Goal: Information Seeking & Learning: Learn about a topic

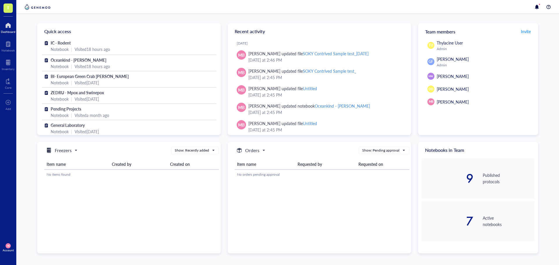
scroll to position [65, 0]
click at [62, 41] on span "IC - Rodent" at bounding box center [61, 43] width 20 height 6
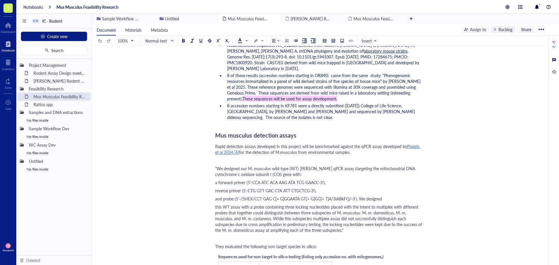
scroll to position [670, 0]
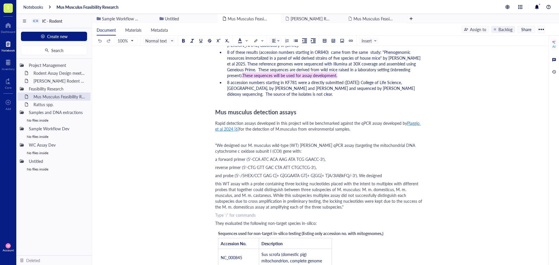
click at [218, 212] on div "﻿ Type ‘/’ for commands" at bounding box center [318, 215] width 207 height 6
click at [288, 212] on div "Assay development was done with" at bounding box center [318, 215] width 207 height 6
click at [216, 221] on span "They evaluated the following non-target species in-silico:" at bounding box center [266, 224] width 102 height 6
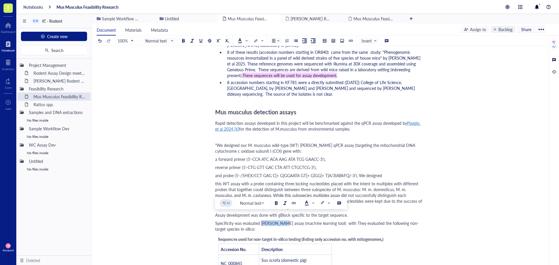
drag, startPoint x: 283, startPoint y: 218, endPoint x: 262, endPoint y: 218, distance: 21.6
click at [262, 221] on span "Specificity was evaluated [PERSON_NAME] assay (machine learning tool) with They…" at bounding box center [317, 227] width 204 height 12
copy span "[PERSON_NAME] assay"
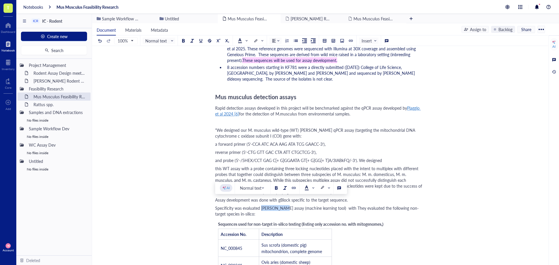
scroll to position [699, 0]
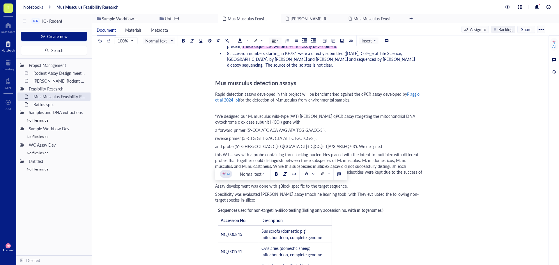
click at [257, 192] on div "Specificity was evaluated [PERSON_NAME] assay (machine learning tool) with They…" at bounding box center [318, 197] width 207 height 12
click at [221, 152] on span "this WT assay with a probe containing three locking nucleotides placed with the…" at bounding box center [319, 166] width 208 height 29
drag, startPoint x: 215, startPoint y: 189, endPoint x: 243, endPoint y: 198, distance: 29.5
click at [243, 198] on div "Mus Musculus Feasibility Research Mus Musculus Feasibility Research Author: [PE…" at bounding box center [319, 75] width 454 height 1429
click at [239, 194] on div "Specificity was evaluated [PERSON_NAME] assay (machine learning tool) with They…" at bounding box center [318, 197] width 207 height 12
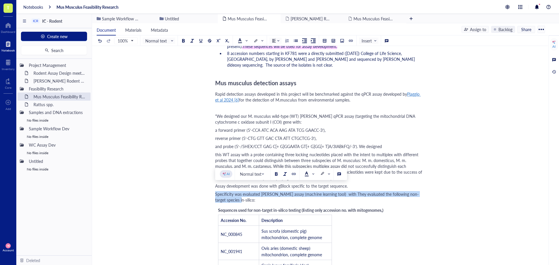
drag, startPoint x: 239, startPoint y: 194, endPoint x: 214, endPoint y: 188, distance: 25.7
click at [214, 188] on div "Mus Musculus Feasibility Research Mus Musculus Feasibility Research Author: [PE…" at bounding box center [319, 75] width 454 height 1429
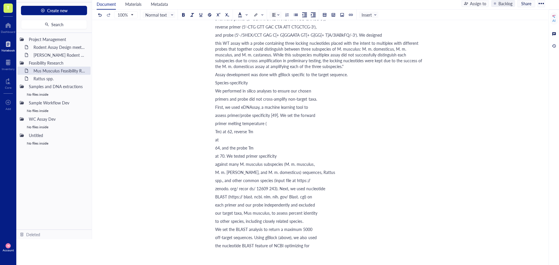
scroll to position [727, 0]
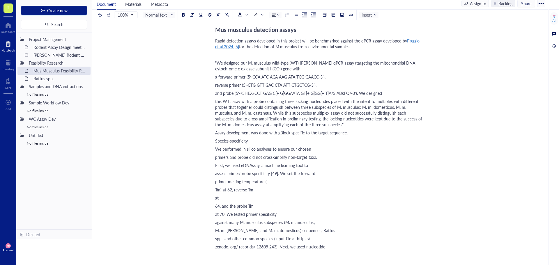
click at [321, 146] on div "We performed in silico analyses to ensure our chosen" at bounding box center [318, 149] width 207 height 6
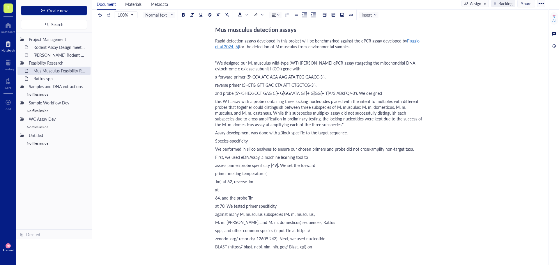
click at [323, 154] on div "First, we used eDNAssay, a machine learning tool to" at bounding box center [318, 157] width 207 height 6
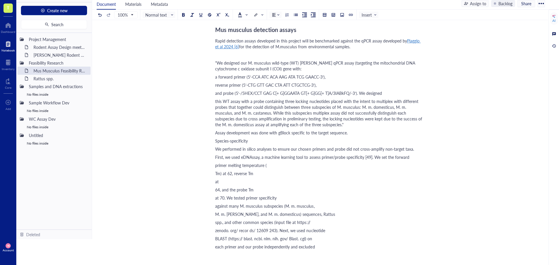
click at [283, 163] on div "primer melting temperature (" at bounding box center [318, 166] width 207 height 6
click at [308, 163] on div "Author: [PERSON_NAME] Target species Taxonomic classification [1] Domain: Eukar…" at bounding box center [318, 119] width 207 height 1581
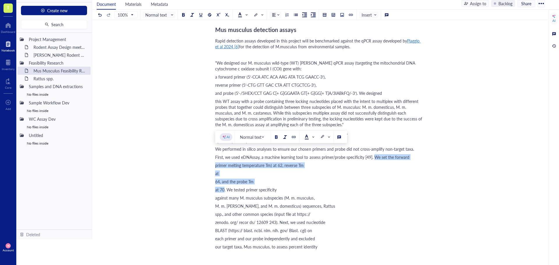
drag, startPoint x: 376, startPoint y: 151, endPoint x: 224, endPoint y: 184, distance: 155.1
click at [224, 184] on div "Author: [PERSON_NAME] Target species Taxonomic classification [1] Domain: Eukar…" at bounding box center [318, 119] width 207 height 1581
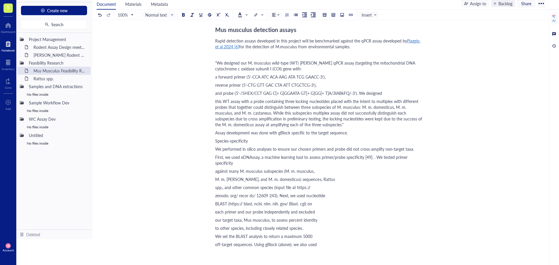
click at [420, 146] on div "We performed in silico analyses to ensure our chosen primers and probe did not …" at bounding box center [318, 149] width 207 height 6
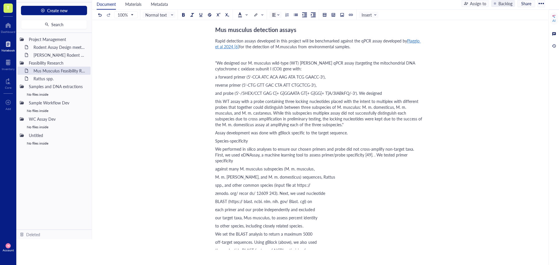
click at [420, 150] on div "We performed in silico analyses to ensure our chosen primers and probe did not …" at bounding box center [318, 154] width 207 height 17
click at [365, 151] on span "We performed in silico analyses to ensure our chosen primers and probe did not …" at bounding box center [315, 154] width 200 height 17
click at [362, 149] on span "We performed in silico analyses to ensure our chosen primers and probe did not …" at bounding box center [315, 152] width 200 height 12
click at [269, 138] on div "Species‑specificity" at bounding box center [318, 141] width 207 height 6
click at [230, 138] on span "Species‑specificity (copied from Piaggio et al 2024)" at bounding box center [260, 141] width 91 height 6
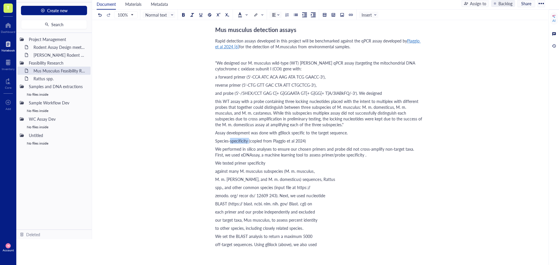
click at [230, 138] on span "Species‑specificity (copied from Piaggio et al 2024)" at bounding box center [260, 141] width 91 height 6
click at [204, 17] on button at bounding box center [201, 15] width 6 height 6
click at [248, 63] on span ""We designed our M. musculus wild-type (WT) [PERSON_NAME] qPCR assay (targeting…" at bounding box center [315, 66] width 201 height 12
click at [361, 150] on div "We performed in silico analyses to ensure our chosen primers and probe did not …" at bounding box center [318, 152] width 207 height 12
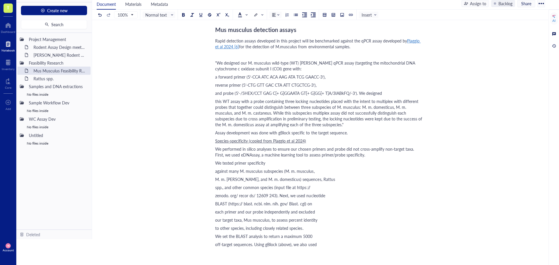
click at [294, 160] on div "We tested primer specificity" at bounding box center [318, 163] width 207 height 6
click at [370, 160] on div "We tested primer specificity against many M. musculus subspecies (M. m. musculu…" at bounding box center [318, 163] width 207 height 6
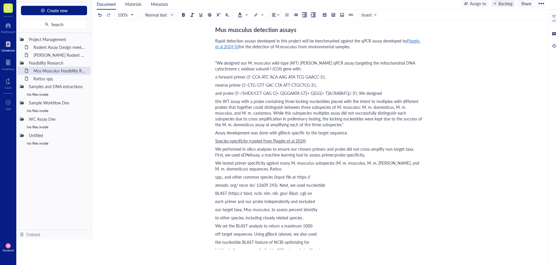
click at [288, 164] on div "We tested primer specificity against many M. musculus subspecies (M. m. musculu…" at bounding box center [318, 166] width 207 height 12
click at [372, 166] on div "Author: [PERSON_NAME] Target species Taxonomic classification [1] Domain: Eukar…" at bounding box center [318, 97] width 207 height 1536
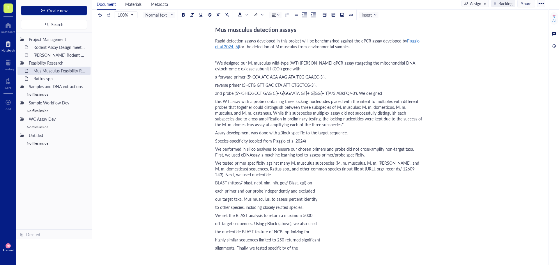
click at [300, 167] on div "We tested primer specificity against many M. musculus subspecies (M. m. musculu…" at bounding box center [318, 168] width 207 height 17
click at [370, 170] on div "We tested primer specificity against many M. musculus subspecies (M. m. musculu…" at bounding box center [318, 168] width 207 height 17
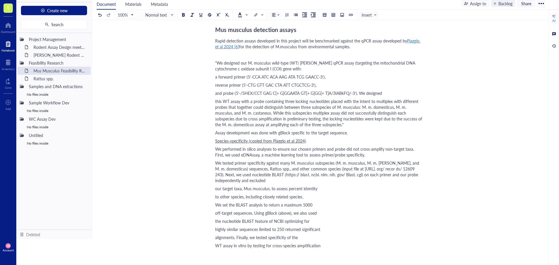
click at [268, 174] on div "We tested primer specificity against many M. musculus subspecies (M. m. musculu…" at bounding box center [318, 171] width 207 height 23
click at [306, 186] on div "to other species, including closely related species." at bounding box center [318, 189] width 207 height 6
click at [374, 175] on div "We tested primer specificity against many M. musculus subspecies (M. m. musculu…" at bounding box center [318, 171] width 207 height 23
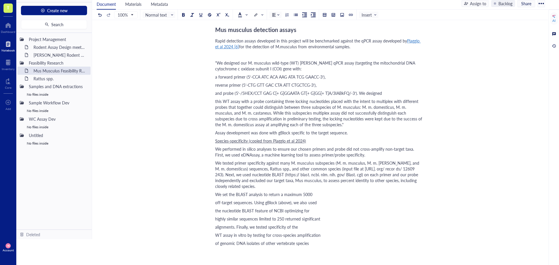
click at [280, 178] on div "We tested primer specificity against many M. musculus subspecies (M. m. musculu…" at bounding box center [318, 174] width 207 height 29
click at [360, 179] on div "We tested primer specificity against many M. musculus subspecies (M. m. musculu…" at bounding box center [318, 174] width 207 height 29
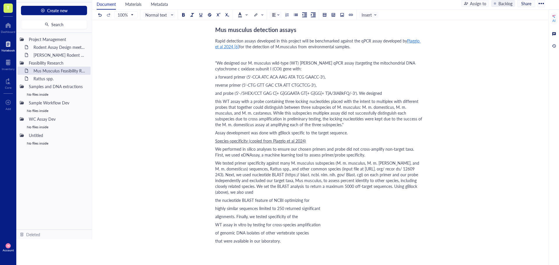
click at [269, 189] on div "We tested primer specificity against many M. musculus subspecies (M. m. musculu…" at bounding box center [318, 177] width 207 height 35
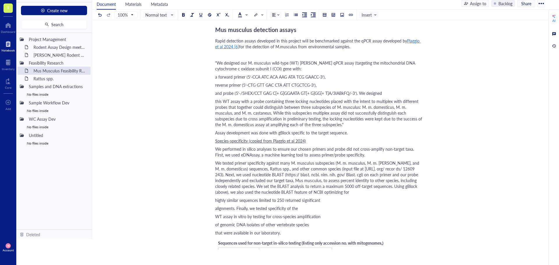
click at [375, 184] on div "We tested primer specificity against many M. musculus subspecies (M. m. musculu…" at bounding box center [318, 177] width 207 height 35
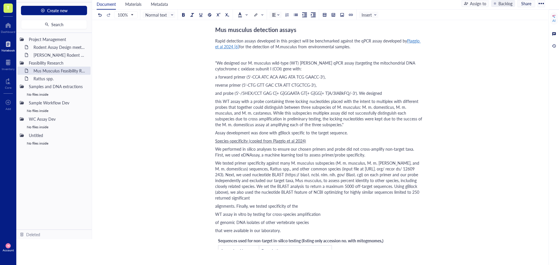
click at [264, 190] on div "We tested primer specificity against many M. musculus subspecies (M. m. musculu…" at bounding box center [318, 180] width 207 height 41
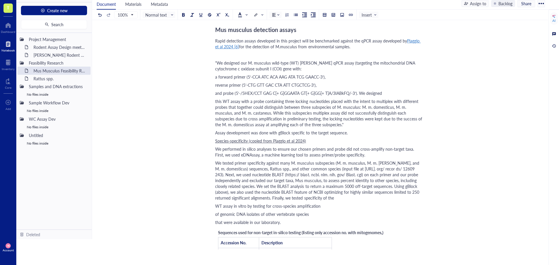
click at [346, 194] on div "We tested primer specificity against many M. musculus subspecies (M. m. musculu…" at bounding box center [318, 180] width 207 height 41
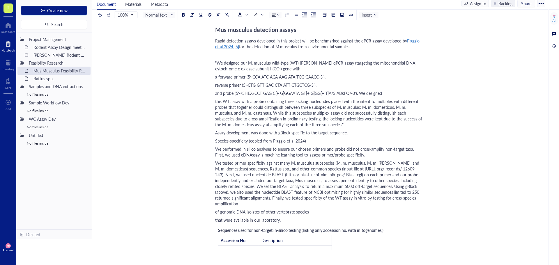
click at [251, 197] on div "We tested primer specificity against many M. musculus subspecies (M. m. musculu…" at bounding box center [318, 183] width 207 height 47
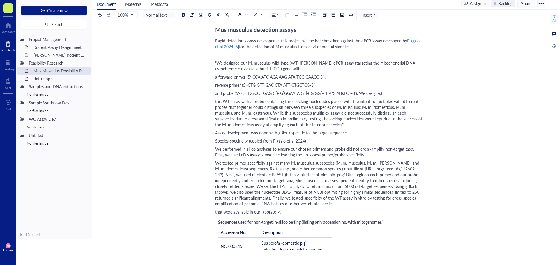
click at [351, 201] on div "We tested primer specificity against many M. musculus subspecies (M. m. musculu…" at bounding box center [318, 183] width 207 height 47
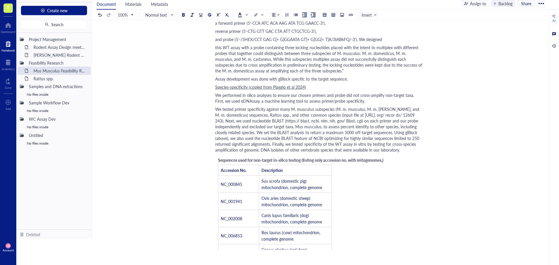
scroll to position [785, 0]
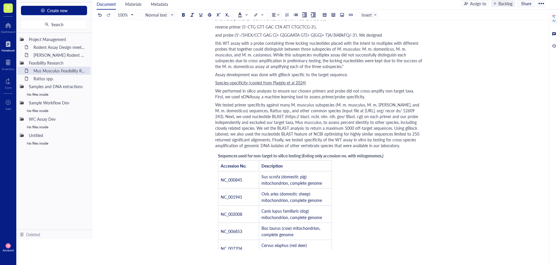
click at [363, 157] on span "Sequences used for non-target in-silico testing (listing only accession no. wit…" at bounding box center [300, 156] width 165 height 6
click at [402, 143] on div "We tested primer specificity against many M. musculus subspecies (M. m. musculu…" at bounding box center [318, 125] width 207 height 47
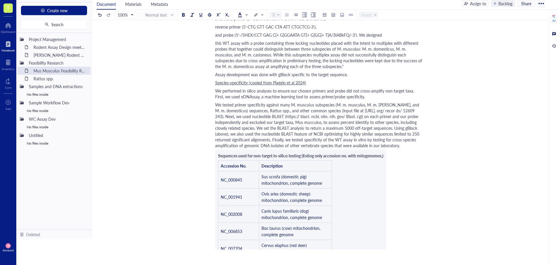
drag, startPoint x: 350, startPoint y: 166, endPoint x: 275, endPoint y: 145, distance: 77.8
click at [275, 145] on div "We tested primer specificity against many M. musculus subspecies (M. m. musculu…" at bounding box center [318, 125] width 207 height 47
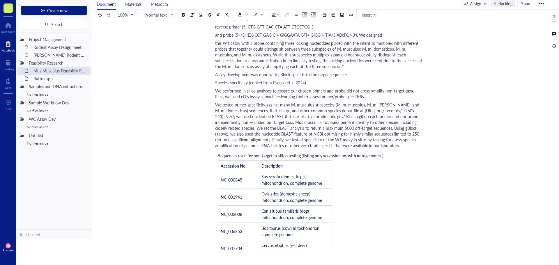
click at [220, 156] on span "Sequences used for non-target in-silico testing (listing only accession no. wit…" at bounding box center [300, 156] width 165 height 6
click at [305, 165] on td "Description" at bounding box center [295, 166] width 73 height 11
click at [297, 162] on div at bounding box center [298, 161] width 4 height 4
click at [318, 239] on div "Delete column" at bounding box center [319, 237] width 26 height 6
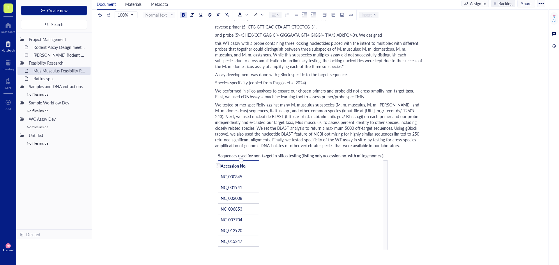
click at [241, 162] on div at bounding box center [241, 161] width 4 height 4
click at [253, 239] on div "Delete column" at bounding box center [263, 237] width 26 height 6
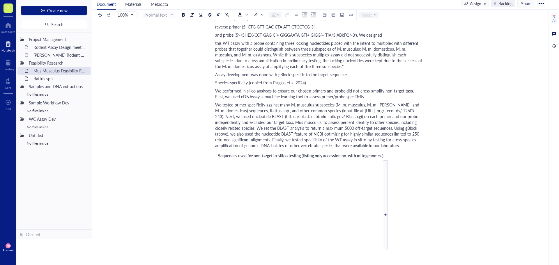
click at [389, 156] on div "Sequences used for non-target in-silico testing (listing only accession no. wit…" at bounding box center [303, 211] width 176 height 123
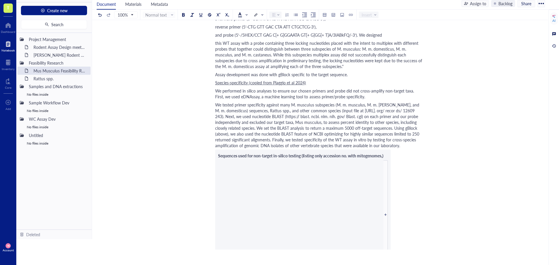
click at [389, 156] on div "Sequences used for non-target in-silico testing (listing only accession no. wit…" at bounding box center [303, 211] width 176 height 123
drag, startPoint x: 389, startPoint y: 156, endPoint x: 415, endPoint y: 174, distance: 32.4
drag, startPoint x: 363, startPoint y: 161, endPoint x: 434, endPoint y: 170, distance: 71.6
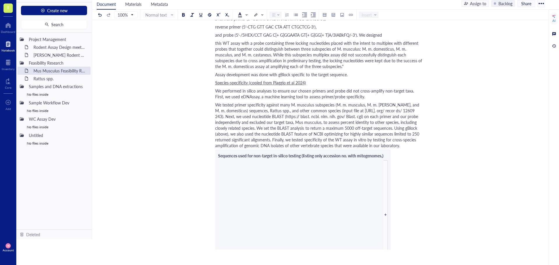
click at [403, 146] on div "We tested primer specificity against many M. musculus subspecies (M. m. musculu…" at bounding box center [318, 125] width 207 height 47
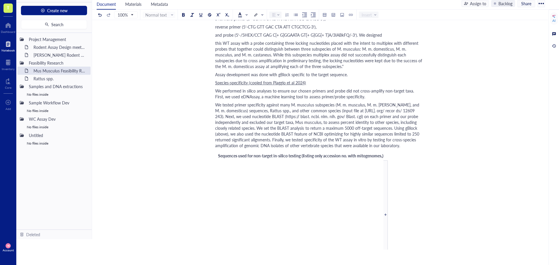
drag, startPoint x: 370, startPoint y: 156, endPoint x: 365, endPoint y: 176, distance: 20.8
click at [362, 175] on div "Sequences used for non-target in-silico testing (listing only accession no. wit…" at bounding box center [303, 211] width 176 height 123
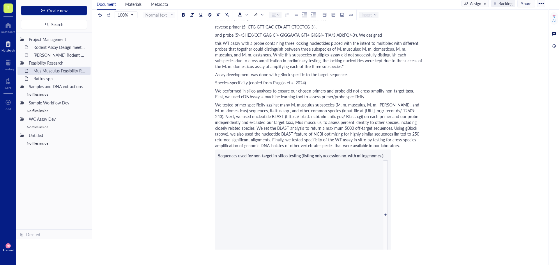
click at [388, 206] on div at bounding box center [386, 215] width 4 height 109
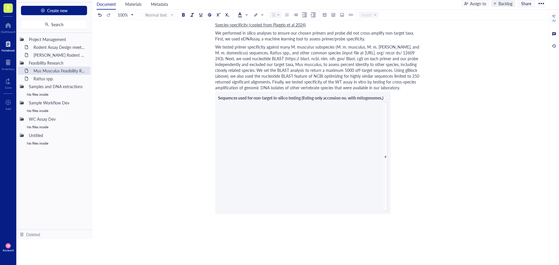
scroll to position [843, 0]
click at [230, 98] on span "Sequences used for non-target in-silico testing (listing only accession no. wit…" at bounding box center [300, 98] width 165 height 6
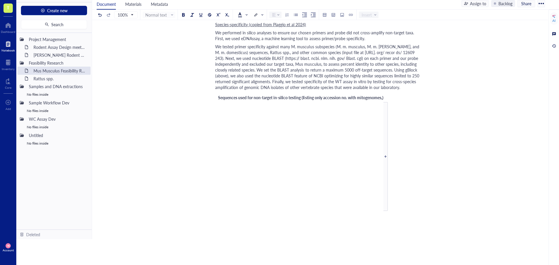
click at [230, 98] on span "Sequences used for non-target in-silico testing (listing only accession no. wit…" at bounding box center [300, 98] width 165 height 6
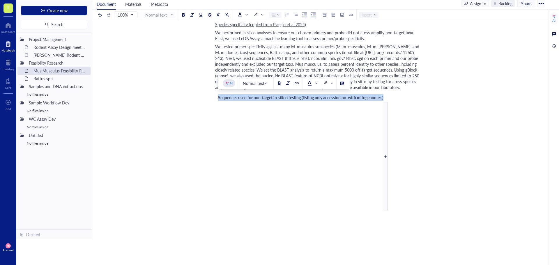
drag, startPoint x: 232, startPoint y: 98, endPoint x: 226, endPoint y: 98, distance: 6.1
click at [226, 98] on span "Sequences used for non-target in-silico testing (listing only accession no. wit…" at bounding box center [300, 98] width 165 height 6
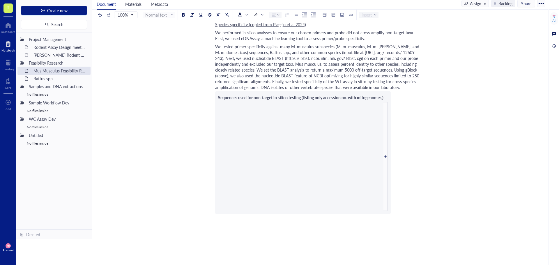
drag, startPoint x: 221, startPoint y: 89, endPoint x: 320, endPoint y: 201, distance: 149.4
click at [298, 232] on div at bounding box center [318, 231] width 207 height 17
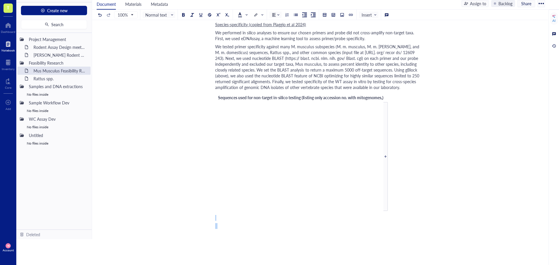
drag, startPoint x: 297, startPoint y: 230, endPoint x: 212, endPoint y: 106, distance: 150.3
click at [224, 105] on div "Sequences used for non-target in-silico testing (listing only accession no. wit…" at bounding box center [303, 152] width 176 height 123
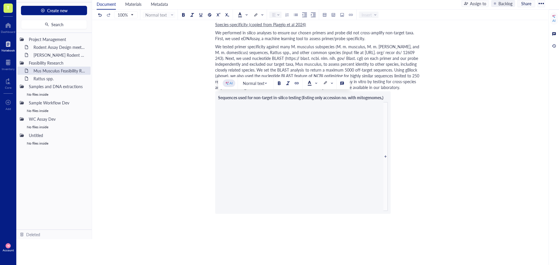
drag, startPoint x: 269, startPoint y: 125, endPoint x: 265, endPoint y: 126, distance: 4.5
click at [265, 126] on div "Sequences used for non-target in-silico testing (listing only accession no. wit…" at bounding box center [303, 152] width 176 height 123
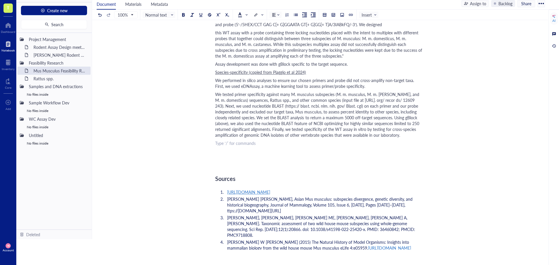
scroll to position [785, 0]
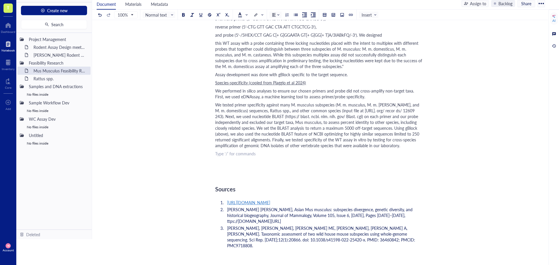
click at [411, 142] on div "We tested primer specificity against many M. musculus subspecies (M. m. musculu…" at bounding box center [318, 125] width 207 height 47
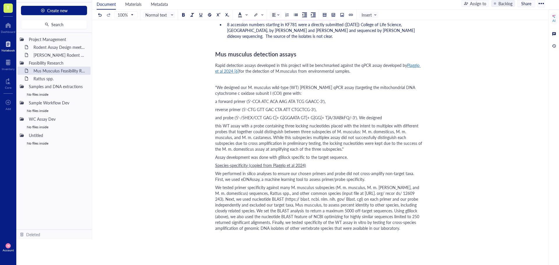
scroll to position [854, 0]
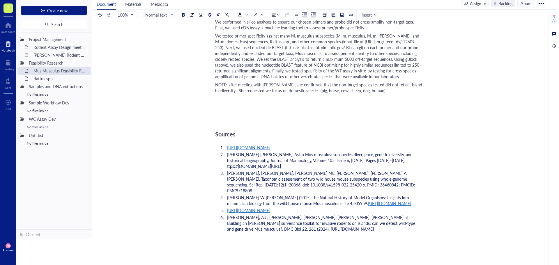
drag, startPoint x: 216, startPoint y: 79, endPoint x: 226, endPoint y: 80, distance: 10.6
click at [226, 82] on span "NOTE: after meeting with [PERSON_NAME], she confirmed that the non-target speci…" at bounding box center [319, 88] width 208 height 12
click at [299, 83] on span "NOTE: after meeting with [PERSON_NAME], she confirmed that the non-target speci…" at bounding box center [319, 88] width 208 height 12
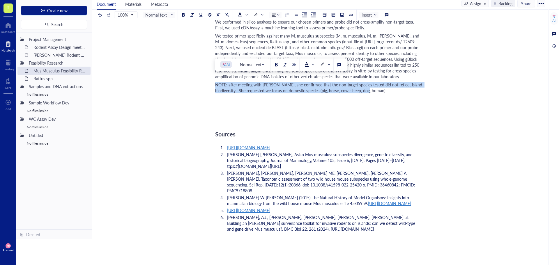
drag, startPoint x: 364, startPoint y: 84, endPoint x: 215, endPoint y: 78, distance: 149.0
click at [248, 15] on span at bounding box center [243, 14] width 10 height 9
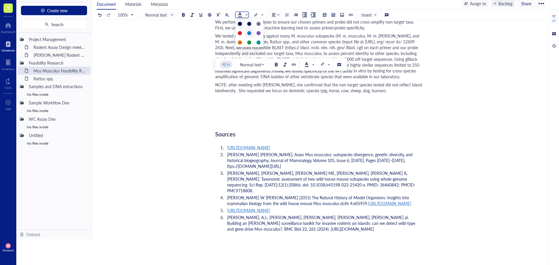
click at [249, 31] on div at bounding box center [249, 33] width 4 height 4
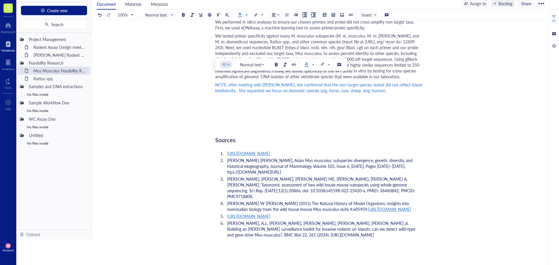
click at [222, 114] on div at bounding box center [318, 118] width 207 height 17
drag, startPoint x: 226, startPoint y: 79, endPoint x: 215, endPoint y: 79, distance: 10.8
click at [215, 82] on span "NOTE: after meeting with [PERSON_NAME], she confirmed that the non-target speci…" at bounding box center [319, 88] width 208 height 12
click at [185, 18] on button at bounding box center [183, 15] width 6 height 6
click at [244, 116] on div at bounding box center [318, 118] width 207 height 17
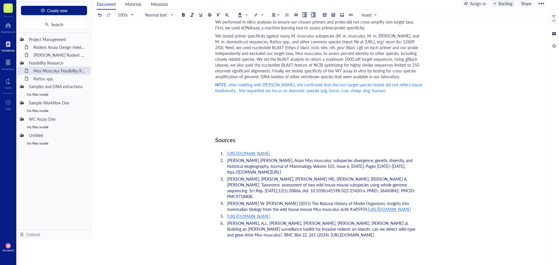
click at [370, 88] on div "NOTE : after meeting with [PERSON_NAME], she confirmed that the non-target spec…" at bounding box center [318, 90] width 207 height 17
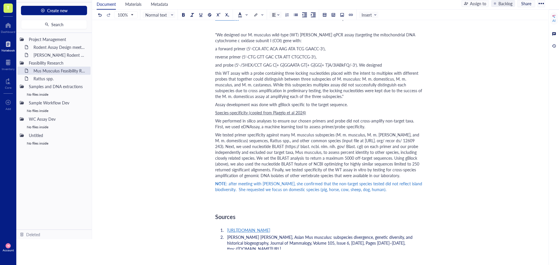
scroll to position [759, 0]
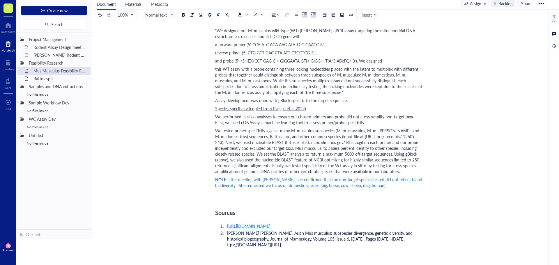
click at [220, 191] on div "NOTE : after meeting with [PERSON_NAME], she confirmed that the non-target spec…" at bounding box center [318, 188] width 207 height 23
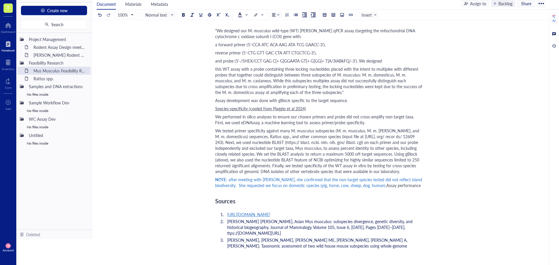
click at [387, 188] on span "Assay performance" at bounding box center [404, 186] width 34 height 6
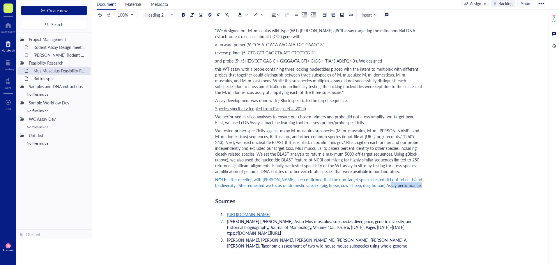
click at [387, 188] on span "Assay performance" at bounding box center [404, 186] width 34 height 6
drag, startPoint x: 249, startPoint y: 190, endPoint x: 214, endPoint y: 189, distance: 35.3
drag, startPoint x: 199, startPoint y: 12, endPoint x: 201, endPoint y: 30, distance: 17.9
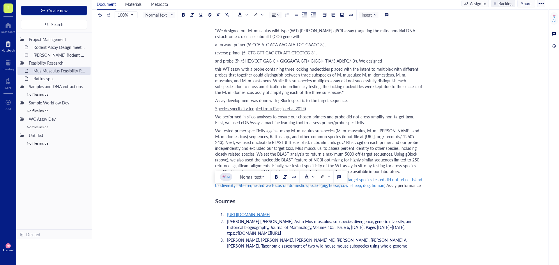
click at [199, 12] on button at bounding box center [201, 15] width 6 height 6
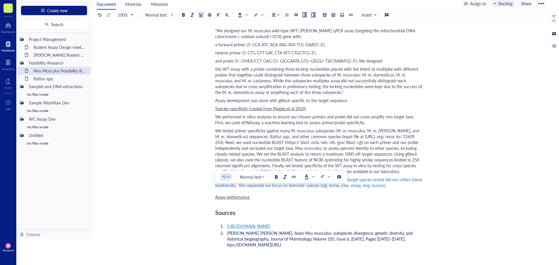
click at [260, 193] on div "NOTE : after meeting with [PERSON_NAME], she confirmed that the non-target spec…" at bounding box center [318, 188] width 207 height 23
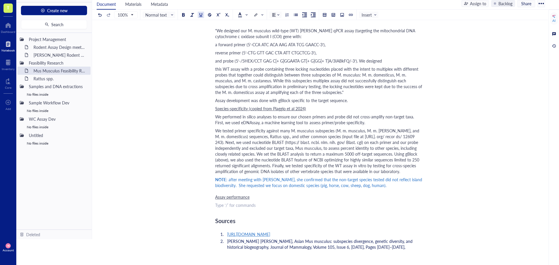
click at [202, 15] on div at bounding box center [201, 15] width 4 height 4
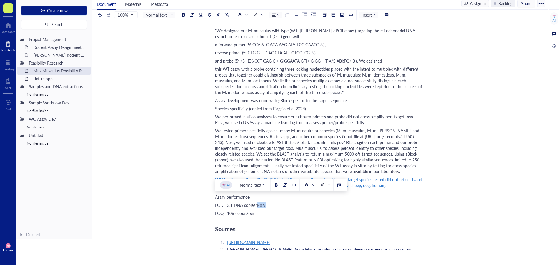
drag, startPoint x: 267, startPoint y: 200, endPoint x: 256, endPoint y: 200, distance: 10.5
click at [256, 202] on div "LOD= 3.1 DNA copies/RXN" at bounding box center [318, 205] width 207 height 6
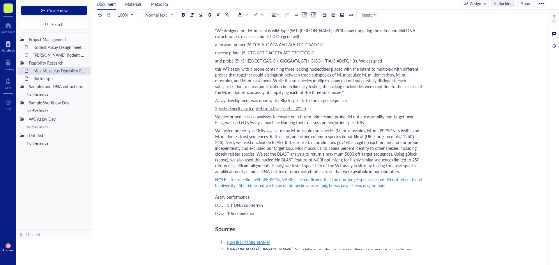
click at [264, 211] on div "LOQ= 106 copies/rxn" at bounding box center [318, 214] width 207 height 6
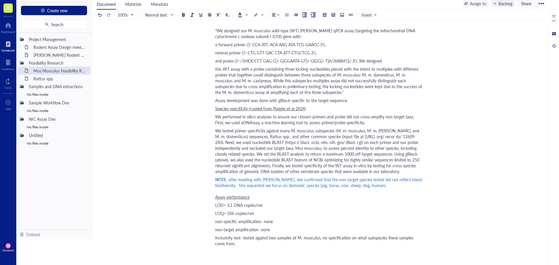
click at [336, 227] on div "non-target amplification- none" at bounding box center [318, 230] width 207 height 6
click at [339, 211] on div "LOQ= 106 copies/rxn" at bounding box center [318, 214] width 207 height 6
click at [261, 239] on div "inclusivity test- tested against two samples of M. musculus, no specification o…" at bounding box center [318, 241] width 207 height 12
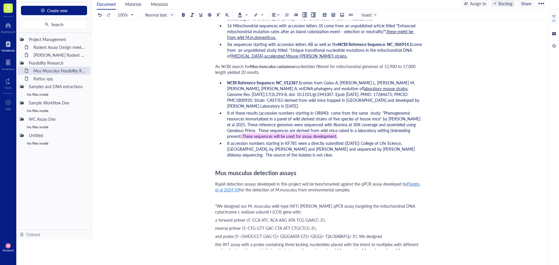
scroll to position [584, 0]
click at [220, 157] on div "Author: [PERSON_NAME] Target species Taxonomic classification [1] Domain: Eukar…" at bounding box center [318, 60] width 207 height 1177
click at [216, 157] on div "Author: [PERSON_NAME] Target species Taxonomic classification [1] Domain: Eukar…" at bounding box center [318, 60] width 207 height 1177
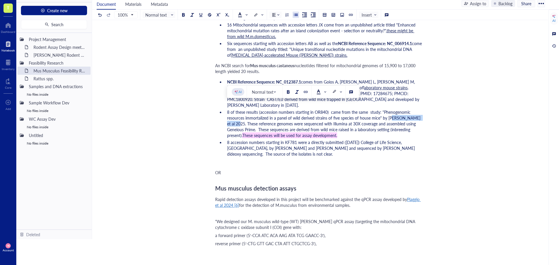
drag, startPoint x: 388, startPoint y: 112, endPoint x: 421, endPoint y: 113, distance: 32.9
click at [421, 113] on span "8 of these results (accession numbers starting in OR840) came from the same stu…" at bounding box center [324, 123] width 195 height 29
drag, startPoint x: 421, startPoint y: 113, endPoint x: 387, endPoint y: 112, distance: 34.4
click at [387, 112] on span "8 of these results (accession numbers starting in OR840) came from the same stu…" at bounding box center [324, 123] width 195 height 29
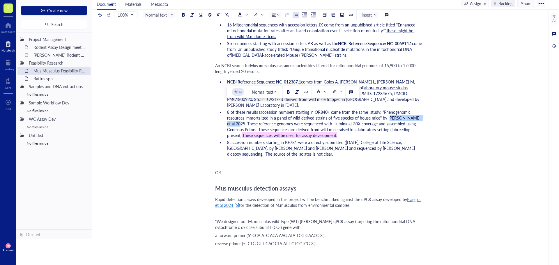
copy span "[PERSON_NAME] et al 2025."
click at [226, 170] on div "OR" at bounding box center [318, 173] width 207 height 6
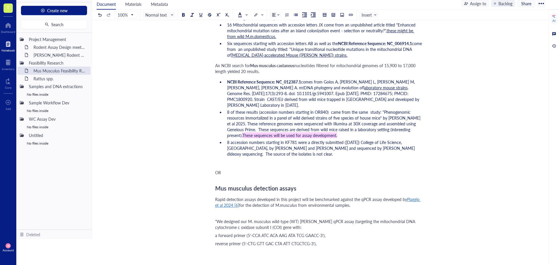
click at [226, 170] on div "OR" at bounding box center [318, 173] width 207 height 6
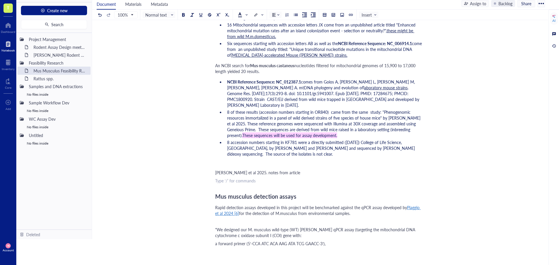
click at [229, 170] on span "[PERSON_NAME] et al 2025. notes from article" at bounding box center [257, 173] width 85 height 6
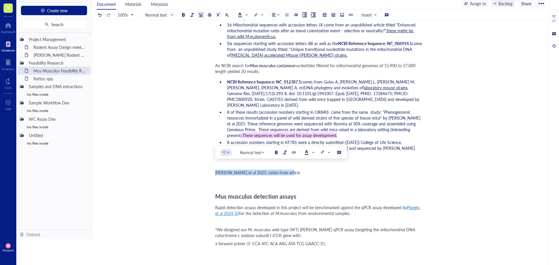
click at [200, 15] on div at bounding box center [201, 15] width 4 height 4
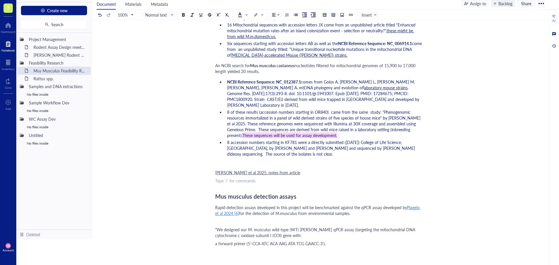
click at [216, 178] on div "﻿ Type ‘/’ for commands" at bounding box center [318, 181] width 207 height 6
click at [217, 178] on div "﻿ Type ‘/’ for commands" at bounding box center [318, 181] width 207 height 6
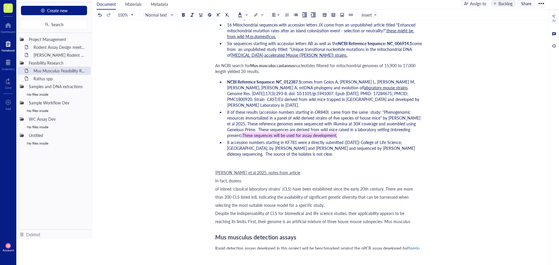
click at [246, 178] on div "In fact, dozens" at bounding box center [318, 181] width 207 height 6
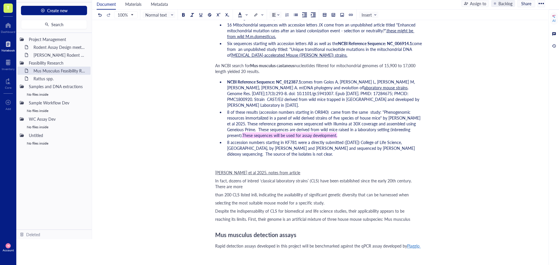
click at [241, 178] on span "In fact, dozens of inbred ‘classical laboratory strains’ (CLS) have been establ…" at bounding box center [314, 184] width 198 height 12
click at [433, 173] on div "Mus Musculus Feasibility Research Mus Musculus Feasibility Research Author: [PE…" at bounding box center [319, 81] width 454 height 1262
click at [427, 175] on div "Mus Musculus Feasibility Research Mus Musculus Feasibility Research Author: [PE…" at bounding box center [319, 81] width 454 height 1262
click at [413, 178] on span "In fact, dozens of inbred ‘classical laboratory strains’ (CLS) have been establ…" at bounding box center [314, 184] width 198 height 12
click at [252, 182] on div "In fact, dozens of inbred ‘classical laboratory strains’ (CLS) have been establ…" at bounding box center [318, 184] width 207 height 12
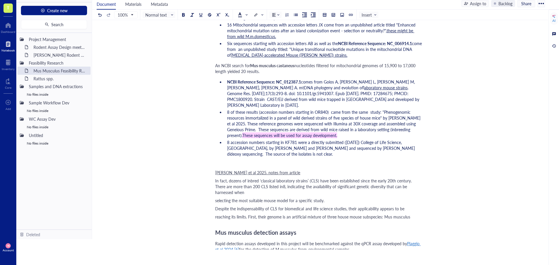
click at [235, 188] on div "In fact, dozens of inbred ‘classical laboratory strains’ (CLS) have been establ…" at bounding box center [318, 186] width 207 height 17
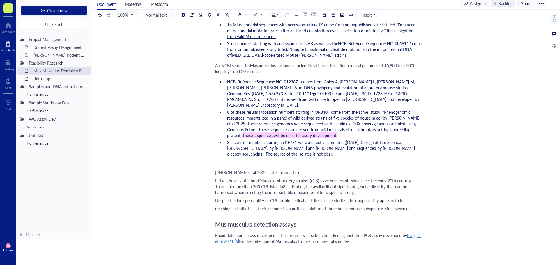
click at [411, 198] on div "Despite the indispensability of CLS for biomedical and life science studies, th…" at bounding box center [318, 201] width 207 height 6
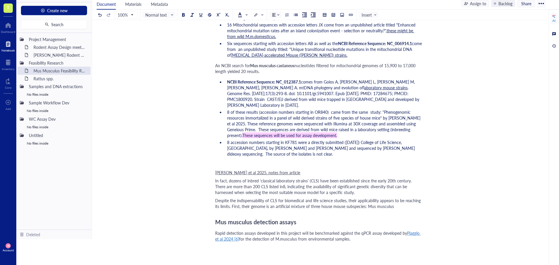
click at [406, 202] on div "Despite the indispensability of CLS for biomedical and life science studies, th…" at bounding box center [318, 204] width 207 height 12
click at [403, 200] on div "Despite the indispensability of CLS for biomedical and life science studies, th…" at bounding box center [318, 204] width 207 height 12
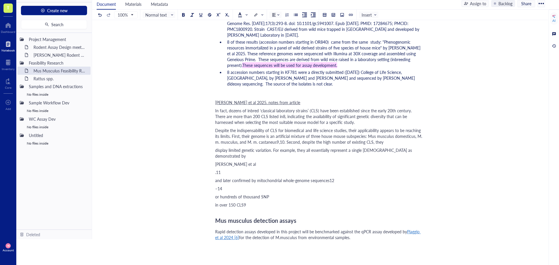
scroll to position [625, 0]
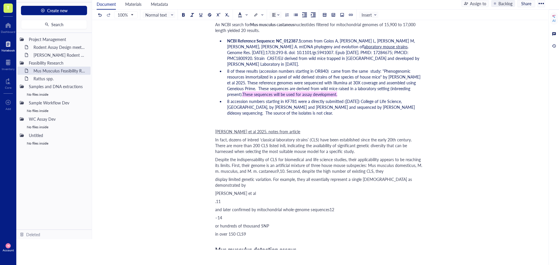
click at [391, 168] on div "Despite the indispensability of CLS for biomedical and life science studies, th…" at bounding box center [318, 165] width 207 height 17
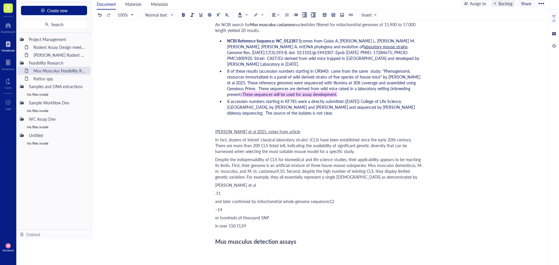
click at [390, 171] on div "Despite the indispensability of CLS for biomedical and life science studies, th…" at bounding box center [318, 168] width 207 height 23
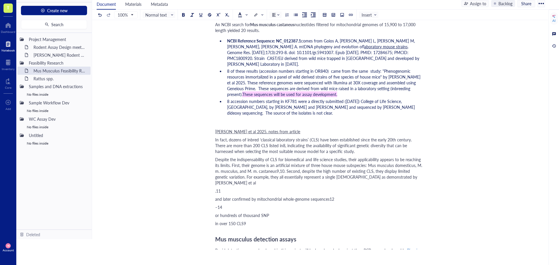
click at [397, 172] on div "Despite the indispensability of CLS for biomedical and life science studies, th…" at bounding box center [318, 171] width 207 height 29
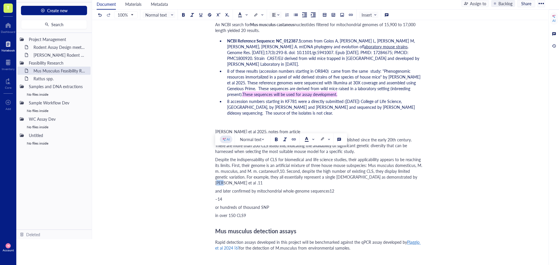
drag, startPoint x: 397, startPoint y: 170, endPoint x: 392, endPoint y: 170, distance: 5.2
click at [392, 170] on span "Despite the indispensability of CLS for biomedical and life science studies, th…" at bounding box center [319, 171] width 208 height 29
click at [399, 171] on div "Despite the indispensability of CLS for biomedical and life science studies, th…" at bounding box center [318, 171] width 207 height 29
click at [397, 171] on span "Despite the indispensability of CLS for biomedical and life science studies, th…" at bounding box center [319, 171] width 208 height 29
drag, startPoint x: 397, startPoint y: 171, endPoint x: 392, endPoint y: 171, distance: 5.5
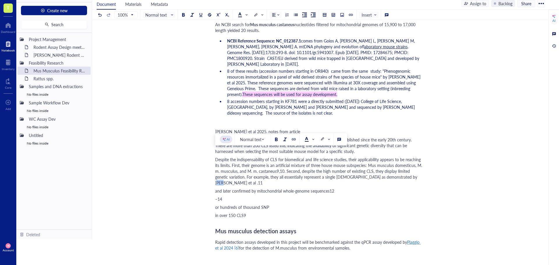
click at [392, 171] on span "Despite the indispensability of CLS for biomedical and life science studies, th…" at bounding box center [319, 171] width 208 height 29
click at [214, 179] on div "Mus Musculus Feasibility Research Mus Musculus Feasibility Research Author: [PE…" at bounding box center [319, 58] width 454 height 1299
click at [216, 188] on span "and later confirmed by mitochondrial whole-genome sequences12" at bounding box center [274, 191] width 119 height 6
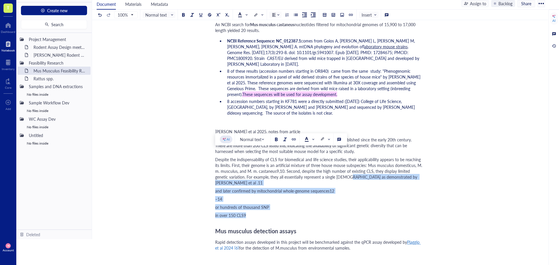
drag, startPoint x: 335, startPoint y: 172, endPoint x: 259, endPoint y: 202, distance: 82.0
click at [259, 202] on div "Author: [PERSON_NAME] Target species Taxonomic classification [1] Domain: Eukar…" at bounding box center [318, 68] width 207 height 1277
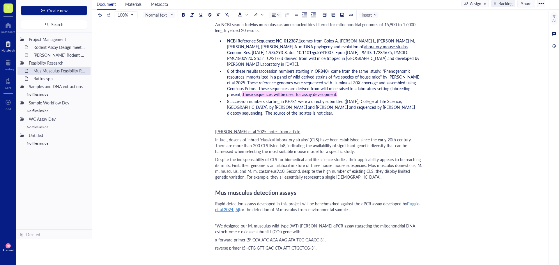
click at [284, 165] on span "Despite the indispensability of CLS for biomedical and life science studies, th…" at bounding box center [319, 168] width 208 height 23
click at [347, 159] on span "Despite the indispensability of CLS for biomedical and life science studies, th…" at bounding box center [319, 168] width 208 height 23
click at [220, 179] on div "Author: [PERSON_NAME] Target species Taxonomic classification [1] Domain: Eukar…" at bounding box center [318, 49] width 207 height 1239
click at [215, 177] on div "Author: [PERSON_NAME] Target species Taxonomic classification [1] Domain: Eukar…" at bounding box center [318, 49] width 207 height 1239
click at [344, 171] on div "Despite the indispensability of CLS for biomedical and life science studies, th…" at bounding box center [318, 168] width 207 height 23
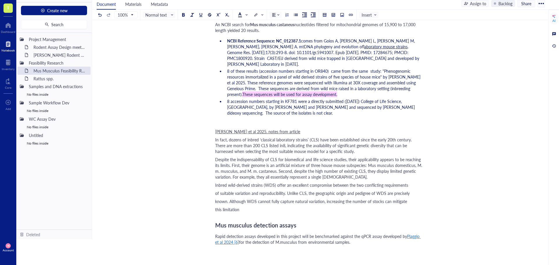
click at [408, 182] on div "Inbred wild-derived strains (WDS) offer an excellent compromise between the two…" at bounding box center [318, 185] width 207 height 6
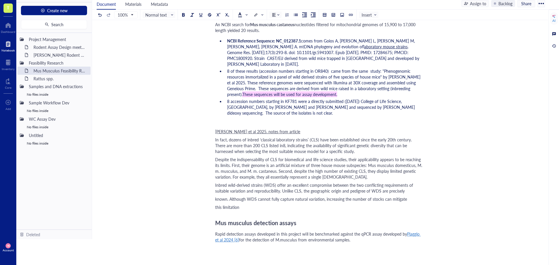
click at [409, 183] on div "Inbred wild-derived strains (WDS) offer an excellent compromise between the two…" at bounding box center [318, 188] width 207 height 12
click at [394, 189] on div "Inbred wild-derived strains (WDS) offer an excellent compromise between the two…" at bounding box center [318, 190] width 207 height 17
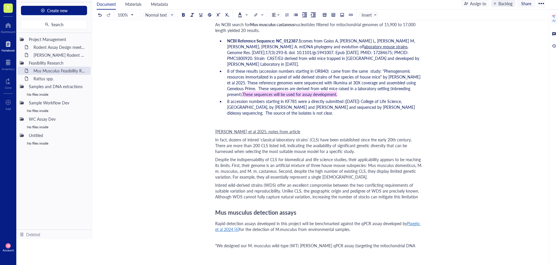
click at [415, 191] on span "Inbred wild-derived strains (WDS) offer an excellent compromise between the two…" at bounding box center [317, 190] width 205 height 17
click at [424, 189] on div "Mus Musculus Feasibility Research Mus Musculus Feasibility Research Author: [PE…" at bounding box center [319, 49] width 454 height 1280
click at [422, 191] on div "Inbred wild-derived strains (WDS) offer an excellent compromise between the two…" at bounding box center [318, 190] width 207 height 17
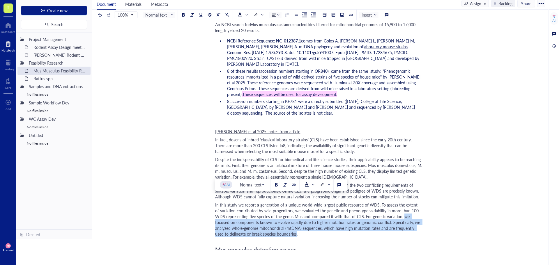
drag, startPoint x: 403, startPoint y: 211, endPoint x: 287, endPoint y: 225, distance: 116.8
click at [287, 225] on span "In this study we report a generation of a unique world-wide largest public reso…" at bounding box center [318, 219] width 206 height 35
click at [202, 16] on div at bounding box center [201, 15] width 4 height 4
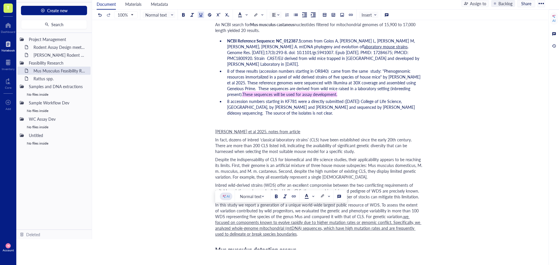
click at [412, 162] on span "Despite the indispensability of CLS for biomedical and life science studies, th…" at bounding box center [319, 168] width 208 height 23
click at [225, 236] on div "Author: [PERSON_NAME] Target species Taxonomic classification [1] Domain: Eukar…" at bounding box center [318, 78] width 207 height 1296
click at [300, 229] on div "In this study we report a generation of a unique world-wide largest public reso…" at bounding box center [318, 219] width 207 height 35
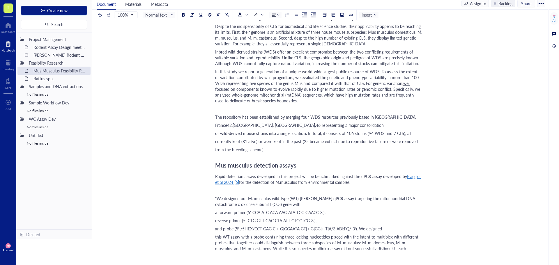
scroll to position [767, 0]
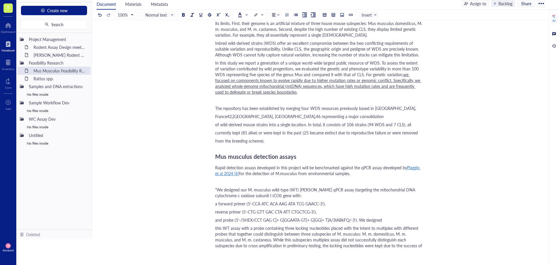
click at [398, 105] on div "The repository has been established by merging four WDS resources previously ba…" at bounding box center [318, 108] width 207 height 6
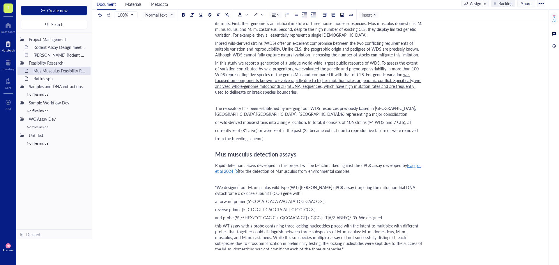
click at [397, 109] on div "The repository has been established by merging four WDS resources previously ba…" at bounding box center [318, 111] width 207 height 12
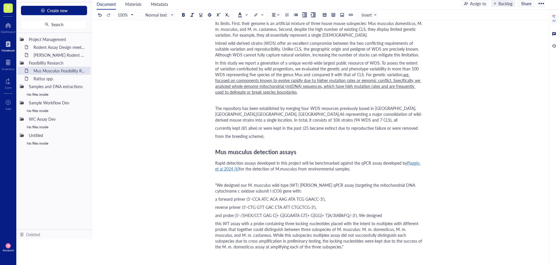
click at [396, 114] on div "The repository has been established by merging four WDS resources previously ba…" at bounding box center [318, 113] width 207 height 17
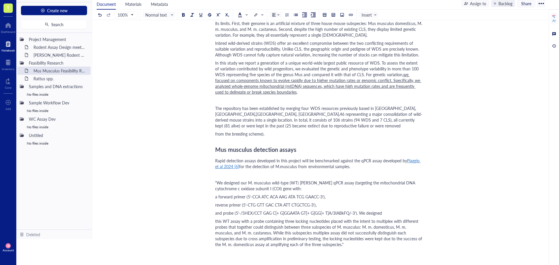
drag, startPoint x: 223, startPoint y: 103, endPoint x: 289, endPoint y: 106, distance: 66.2
click at [223, 105] on span "The repository has been established by merging four WDS resources previously ba…" at bounding box center [318, 116] width 207 height 23
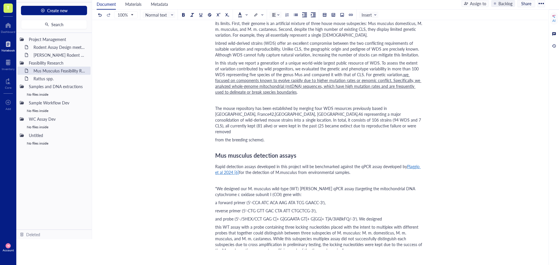
click at [246, 97] on div "﻿" at bounding box center [318, 100] width 207 height 6
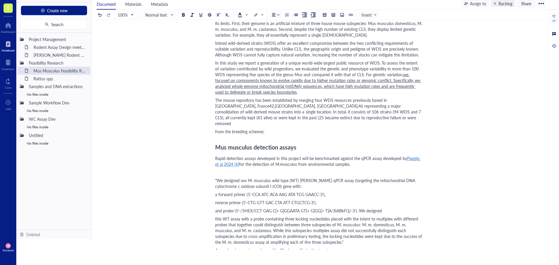
click at [301, 129] on div "from the breeding scheme)." at bounding box center [318, 132] width 207 height 6
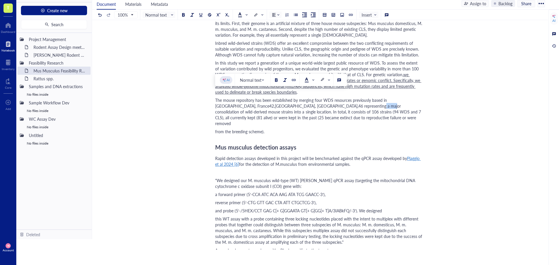
drag, startPoint x: 356, startPoint y: 100, endPoint x: 345, endPoint y: 100, distance: 10.5
click at [345, 100] on span "The mouse repository has been established by merging four WDS resources previou…" at bounding box center [318, 111] width 207 height 29
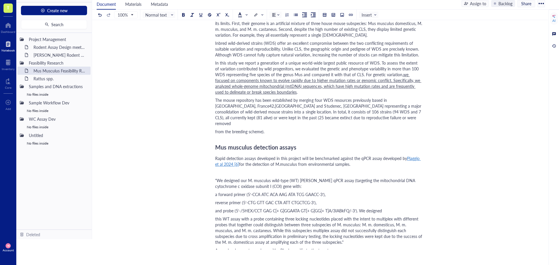
click at [289, 100] on span "The mouse repository has been established by merging four WDS resources previou…" at bounding box center [318, 111] width 207 height 29
click at [271, 101] on span "The mouse repository has been established by merging four WDS resources previou…" at bounding box center [316, 111] width 202 height 29
click at [238, 101] on span "The mouse repository has been established by merging four WDS resources previou…" at bounding box center [319, 111] width 208 height 29
click at [387, 112] on div "The mouse repository has been established by merging four WDS resources previou…" at bounding box center [318, 111] width 207 height 29
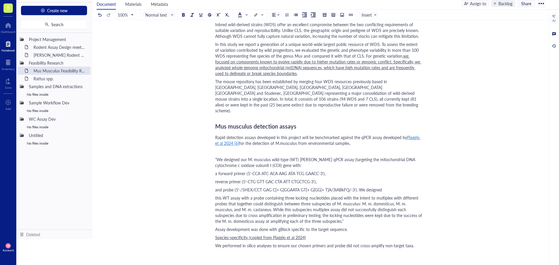
scroll to position [796, 0]
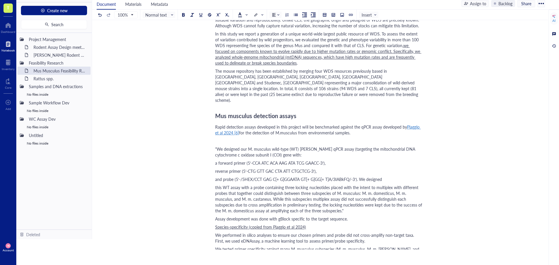
click at [359, 216] on div "Assay development was done with gBlock specific to the target sequence." at bounding box center [318, 219] width 207 height 6
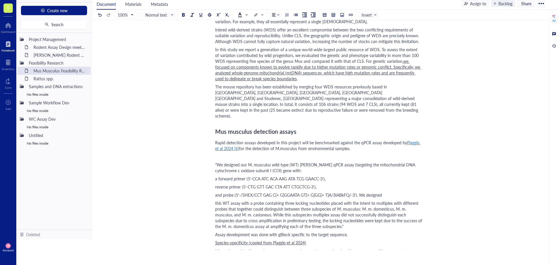
scroll to position [767, 0]
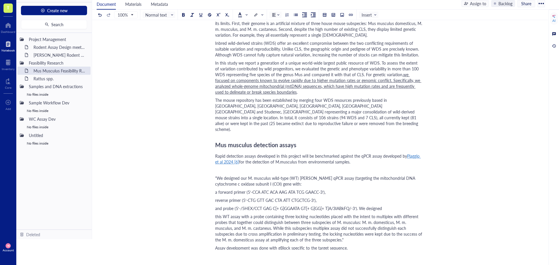
click at [422, 113] on div "The mouse repository has been established by merging four WDS resources previou…" at bounding box center [318, 114] width 207 height 35
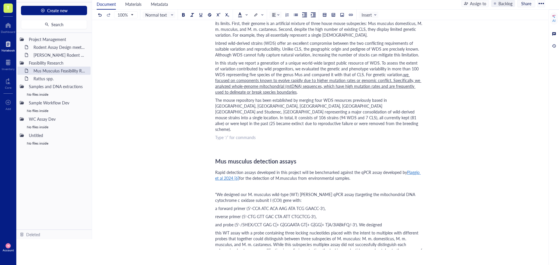
click at [217, 135] on div "﻿ Type ‘/’ for commands" at bounding box center [318, 138] width 207 height 6
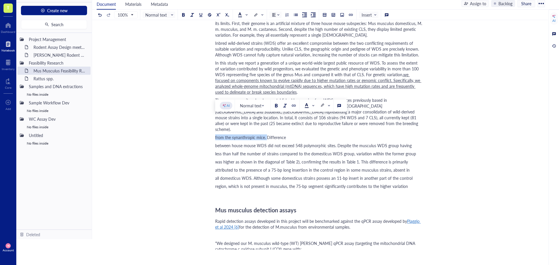
drag, startPoint x: 267, startPoint y: 119, endPoint x: 213, endPoint y: 123, distance: 54.3
click at [235, 135] on div "Difference" at bounding box center [318, 138] width 207 height 6
click at [238, 135] on div "Differences" at bounding box center [318, 138] width 207 height 6
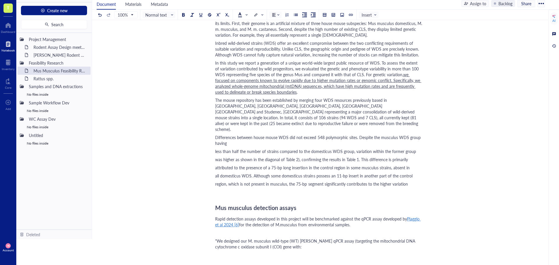
click at [228, 135] on div "Differences between house mouse WDS did not exceed 548 polymorphic sites. Despi…" at bounding box center [318, 141] width 207 height 12
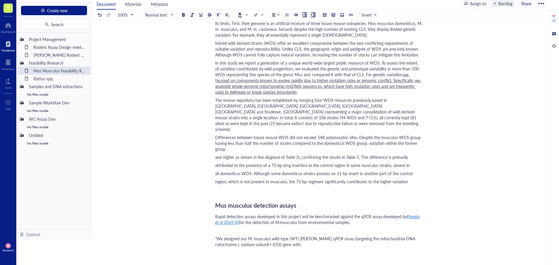
click at [227, 135] on div "Differences between house mouse WDS did not exceed 548 polymorphic sites. Despi…" at bounding box center [318, 143] width 207 height 17
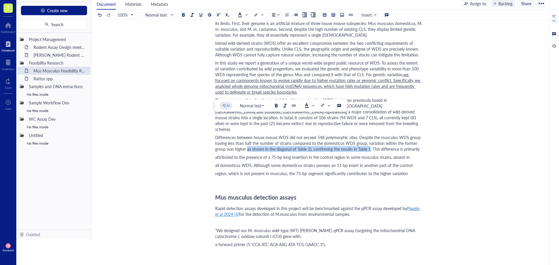
drag, startPoint x: 247, startPoint y: 133, endPoint x: 369, endPoint y: 133, distance: 122.1
click at [369, 135] on span "Differences between house mouse WDS did not exceed 548 polymorphic sites. Despi…" at bounding box center [318, 143] width 207 height 17
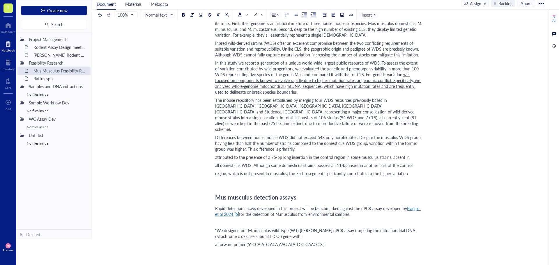
click at [298, 135] on div "Differences between house mouse WDS did not exceed 548 polymorphic sites. Despi…" at bounding box center [318, 143] width 207 height 17
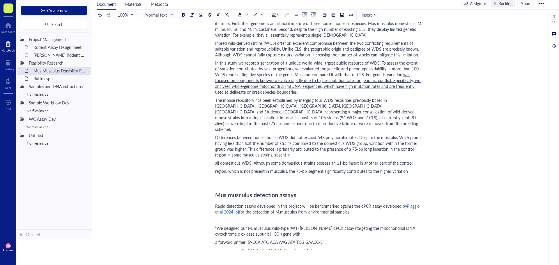
click at [294, 137] on div "Differences between house mouse WDS did not exceed 548 polymorphic sites. Despi…" at bounding box center [318, 146] width 207 height 23
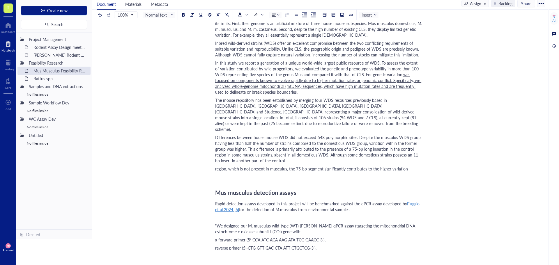
click at [286, 143] on div "Differences between house mouse WDS did not exceed 548 polymorphic sites. Despi…" at bounding box center [318, 149] width 207 height 29
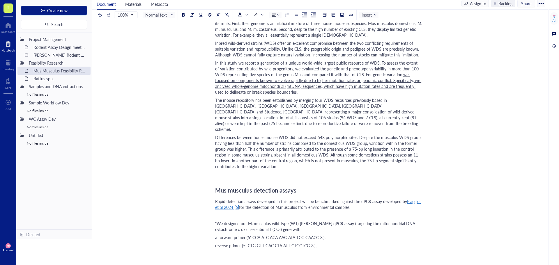
click at [283, 150] on div "Differences between house mouse WDS did not exceed 548 polymorphic sites. Despi…" at bounding box center [318, 152] width 207 height 35
click at [238, 172] on div "﻿" at bounding box center [318, 175] width 207 height 6
click at [216, 135] on span "Differences between house mouse WDS did not exceed 548 polymorphic sites. Despi…" at bounding box center [318, 152] width 207 height 35
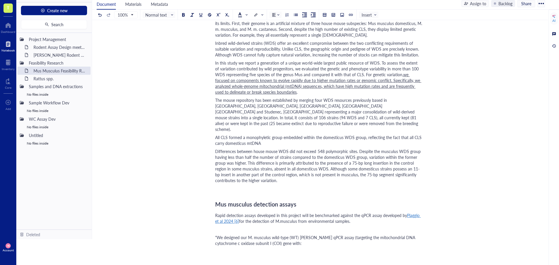
click at [265, 135] on div "All CLS formed a monophyletic group embedded within the domesticus WDS group, r…" at bounding box center [318, 141] width 207 height 12
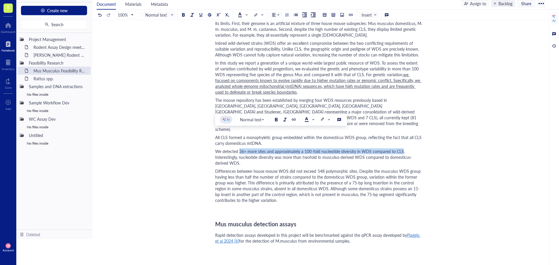
drag, startPoint x: 402, startPoint y: 135, endPoint x: 239, endPoint y: 136, distance: 162.3
click at [239, 149] on span "We detected 36× more sites and approximately a 100-fold nucleotide diversity in…" at bounding box center [313, 157] width 197 height 17
click at [199, 15] on div at bounding box center [201, 15] width 4 height 4
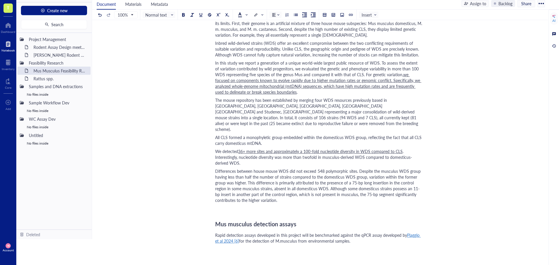
click at [369, 168] on span "Differences between house mouse WDS did not exceed 548 polymorphic sites. Despi…" at bounding box center [318, 185] width 207 height 35
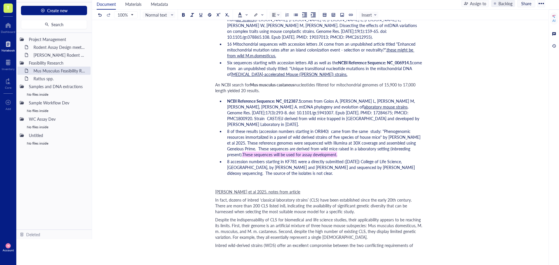
scroll to position [563, 0]
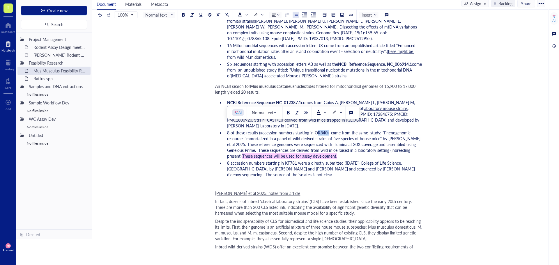
drag, startPoint x: 327, startPoint y: 128, endPoint x: 316, endPoint y: 127, distance: 11.7
click at [316, 130] on span "8 of these results (accession numbers starting in OR840) came from the same stu…" at bounding box center [324, 144] width 195 height 29
copy span "OR840"
